Goal: Information Seeking & Learning: Learn about a topic

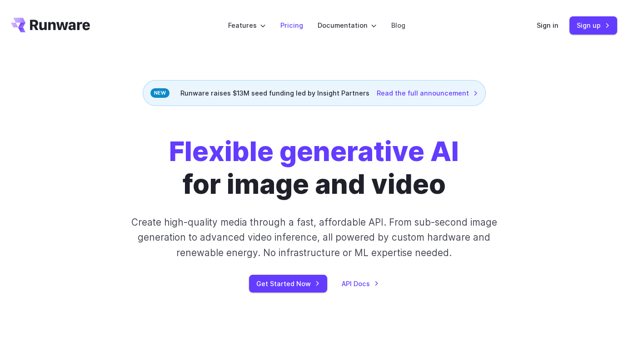
click at [299, 23] on link "Pricing" at bounding box center [291, 25] width 23 height 10
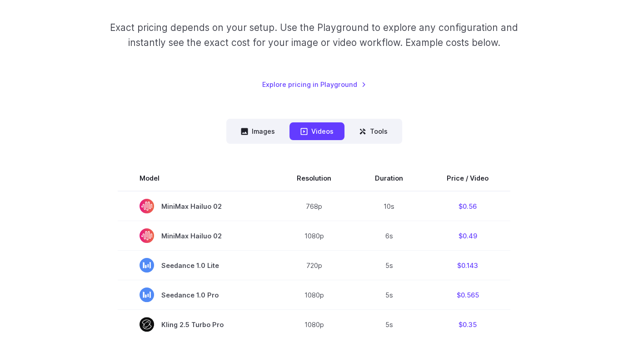
scroll to position [45, 0]
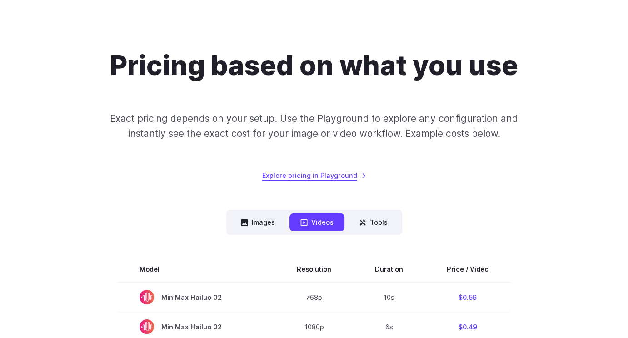
click at [360, 177] on link "Explore pricing in Playground" at bounding box center [314, 175] width 104 height 10
click at [369, 222] on button "Tools" at bounding box center [373, 222] width 50 height 18
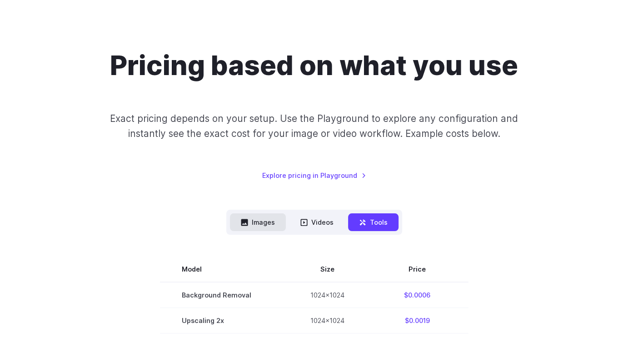
drag, startPoint x: 287, startPoint y: 39, endPoint x: 279, endPoint y: 41, distance: 8.9
click at [284, 209] on nav "Images Videos Tools ****** ****** *****" at bounding box center [314, 221] width 176 height 25
click at [277, 213] on button "Images" at bounding box center [258, 222] width 56 height 18
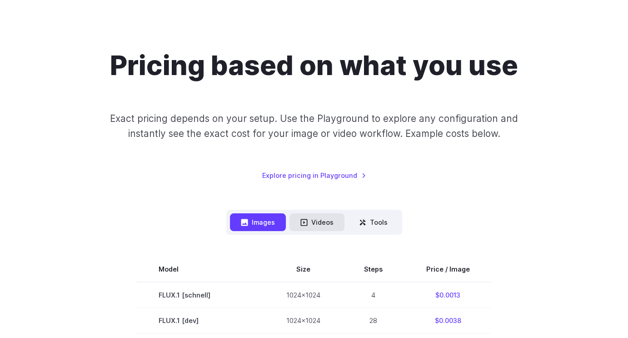
click at [311, 213] on button "Videos" at bounding box center [316, 222] width 55 height 18
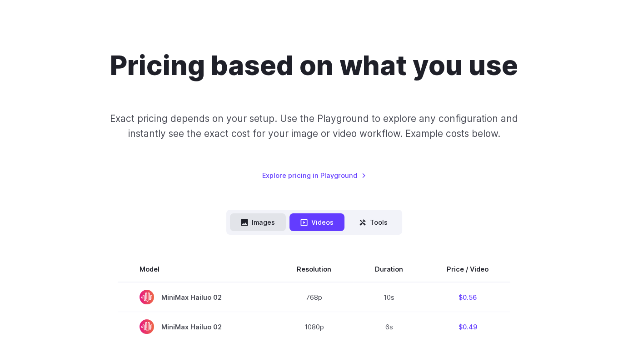
click at [276, 213] on button "Images" at bounding box center [258, 222] width 56 height 18
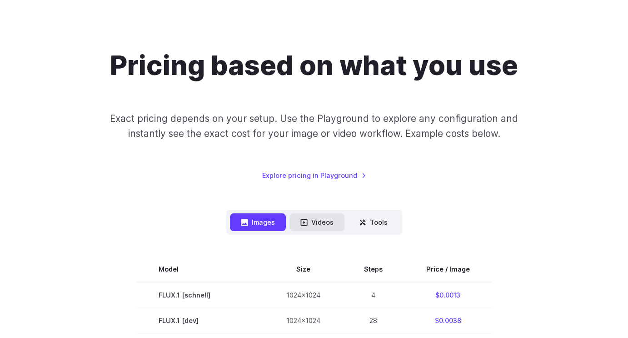
click at [307, 213] on button "Videos" at bounding box center [316, 222] width 55 height 18
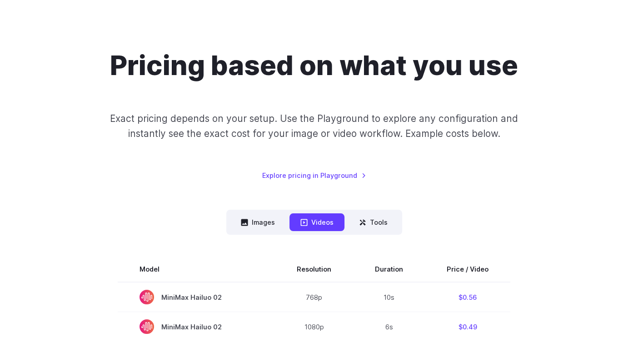
drag, startPoint x: 300, startPoint y: 175, endPoint x: 487, endPoint y: 167, distance: 187.4
